Goal: Task Accomplishment & Management: Complete application form

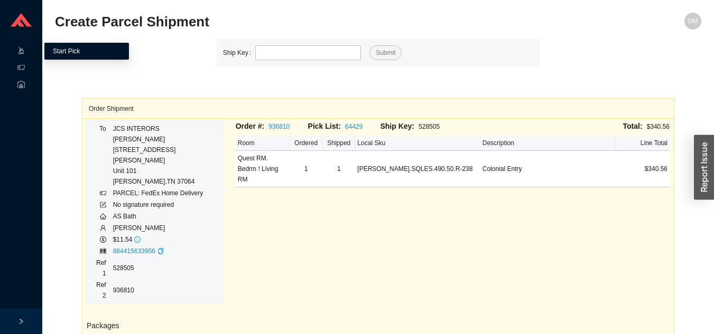
click at [70, 50] on link "Start Pick" at bounding box center [66, 51] width 27 height 7
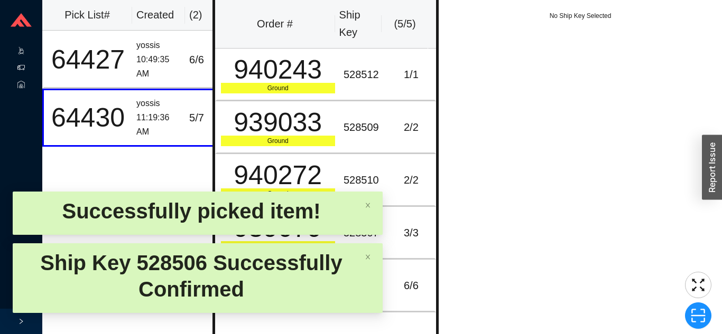
click at [20, 70] on icon at bounding box center [20, 67] width 7 height 7
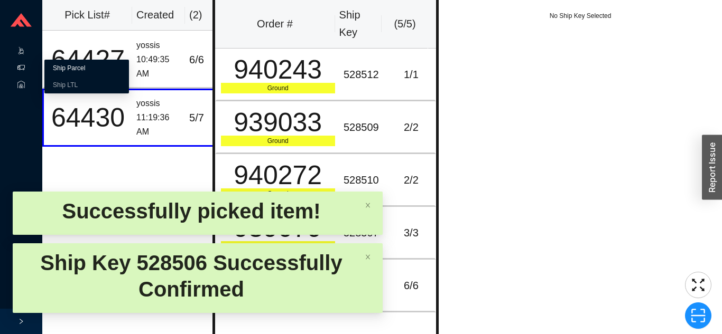
click at [85, 67] on link "Ship Parcel" at bounding box center [69, 67] width 32 height 7
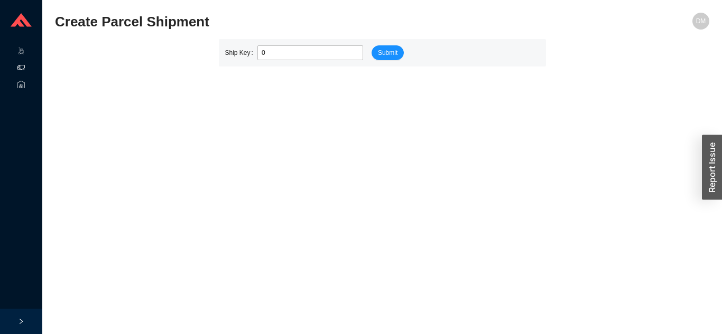
type input "0"
type input "528511"
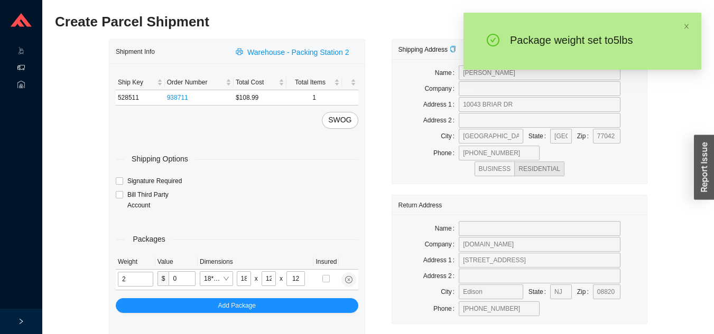
type input "5"
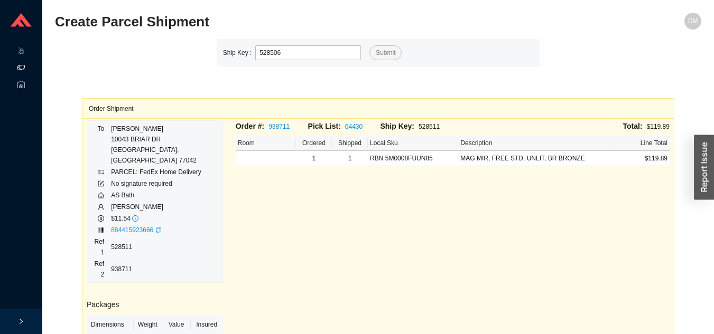
type input "528506"
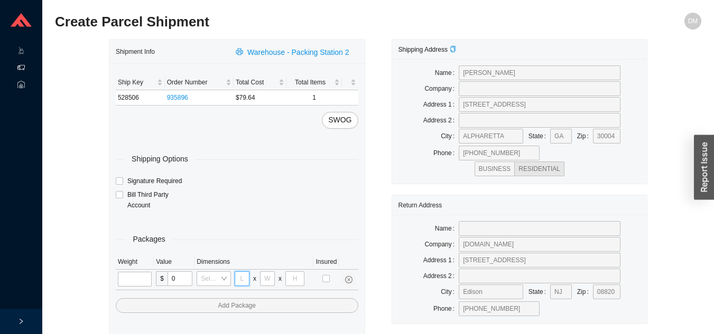
click at [241, 279] on input "tel" at bounding box center [242, 278] width 15 height 15
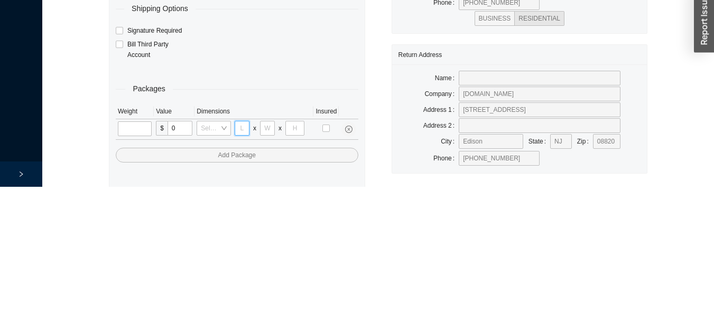
scroll to position [38, 0]
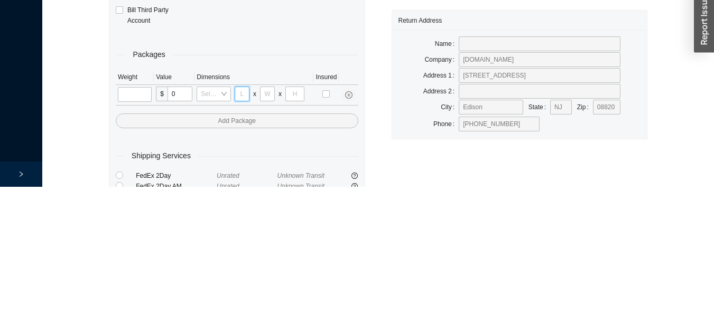
type input "3"
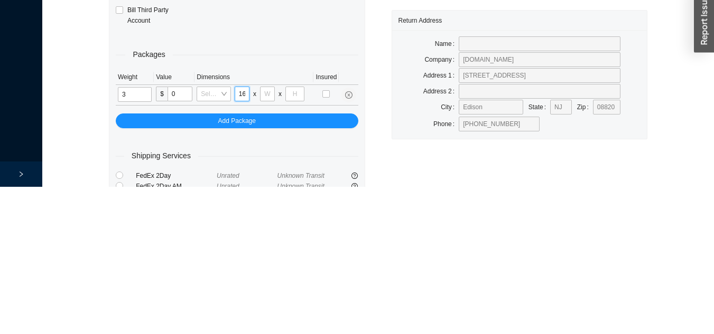
scroll to position [0, 1]
type input "16"
click at [267, 241] on input "tel" at bounding box center [267, 241] width 15 height 15
type input "16"
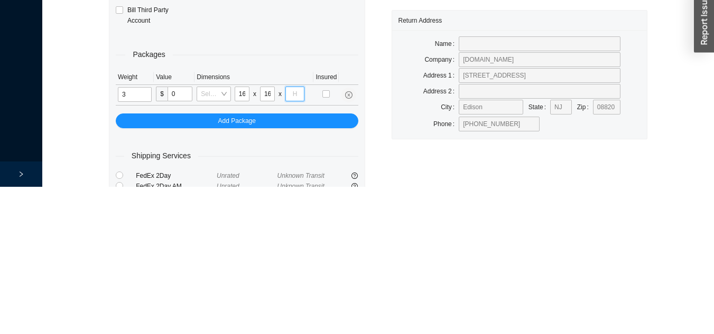
click at [291, 241] on input "tel" at bounding box center [294, 241] width 19 height 15
type input "3"
click at [267, 240] on input "16" at bounding box center [267, 241] width 15 height 15
type input "15"
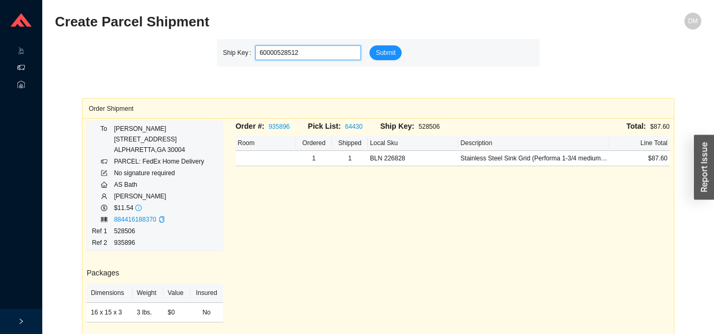
type input "528512"
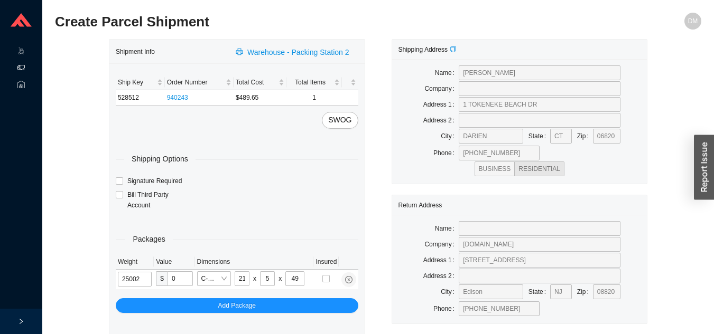
type input "25"
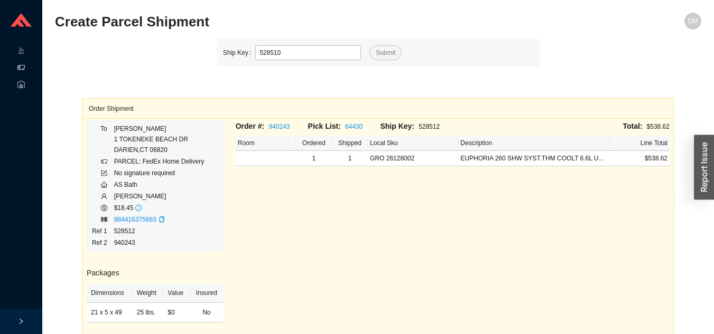
type input "528510"
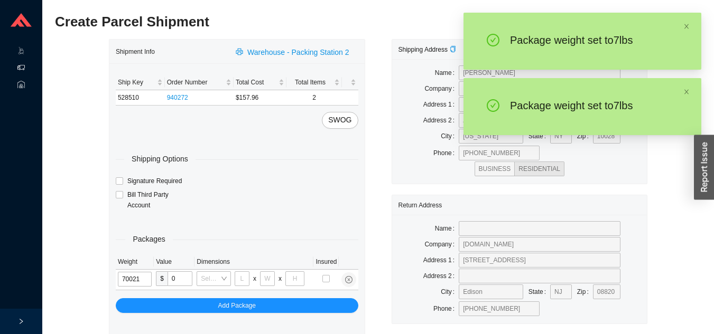
type input "7"
type input "18"
type input "12"
type input "7"
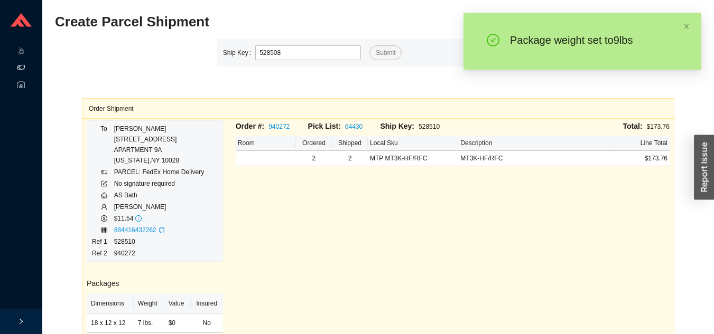
type input "528508"
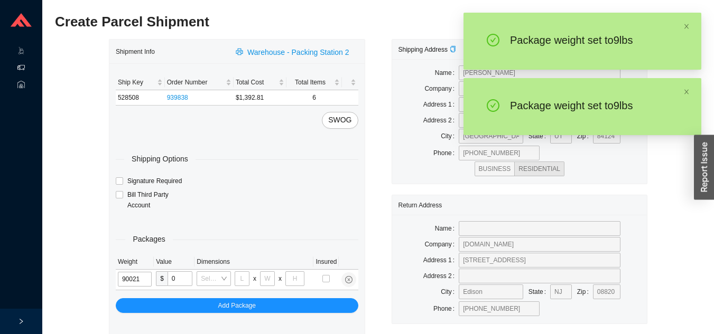
type input "9"
type input "18"
type input "12"
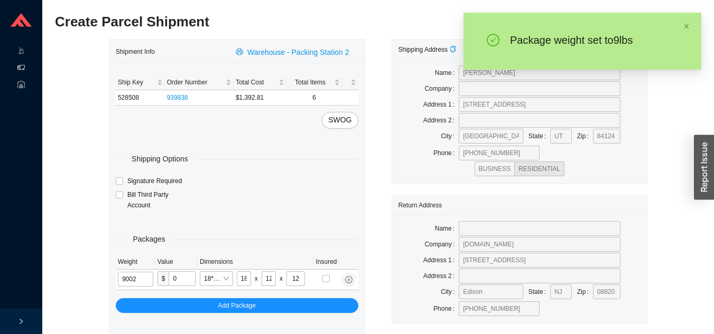
type input "9"
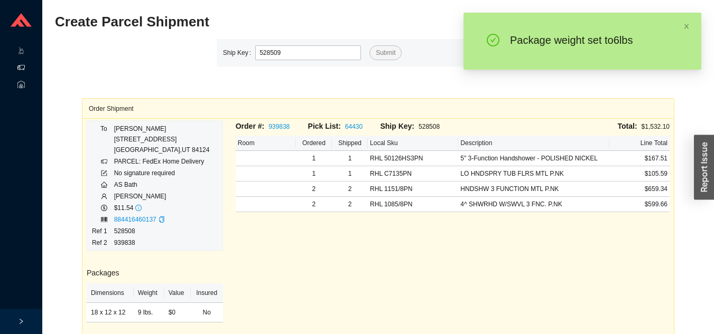
type input "528509"
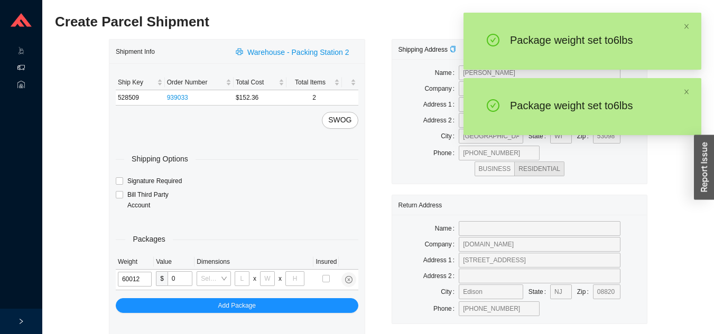
type input "6"
type input "18"
type input "12"
type input "6"
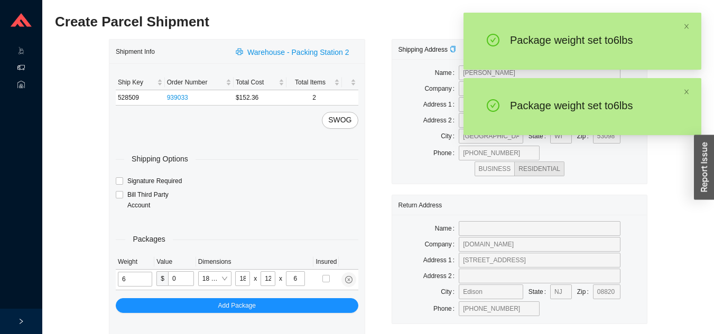
type input "12"
type input "6"
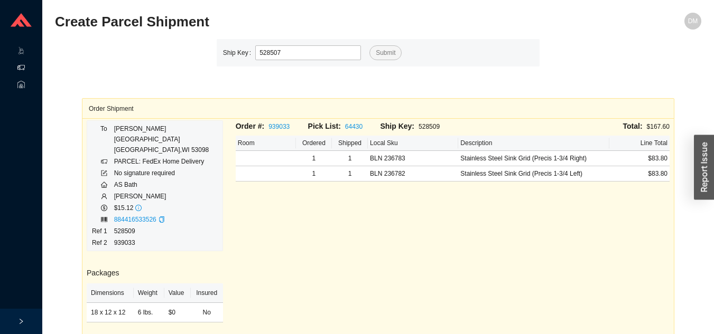
type input "528507"
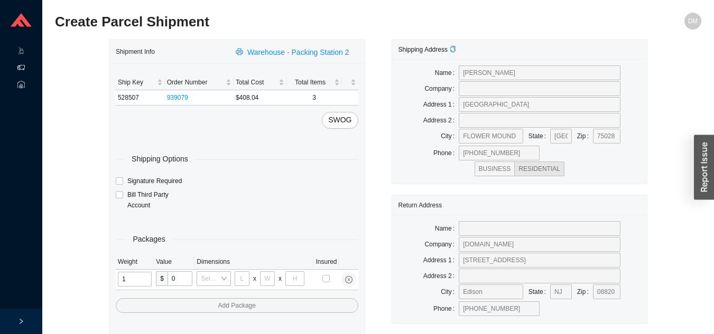
type input "13"
type input "10"
type input "8"
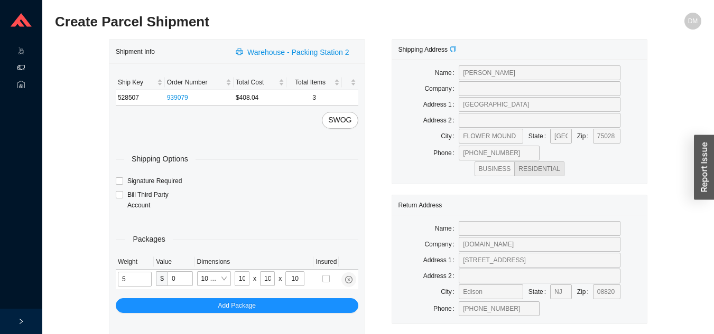
type input "5"
